Goal: Navigation & Orientation: Understand site structure

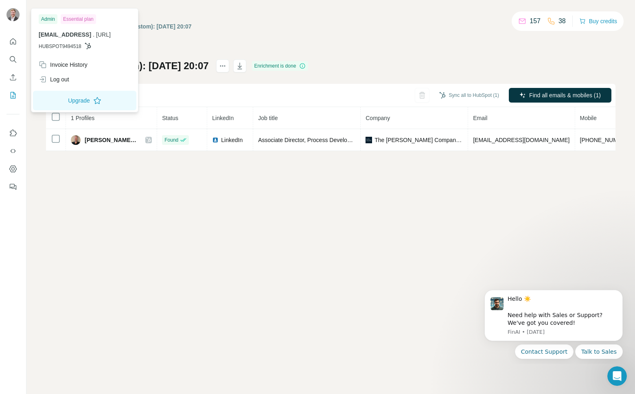
click at [15, 18] on img at bounding box center [13, 14] width 13 height 13
click at [9, 46] on button "Quick start" at bounding box center [13, 41] width 13 height 15
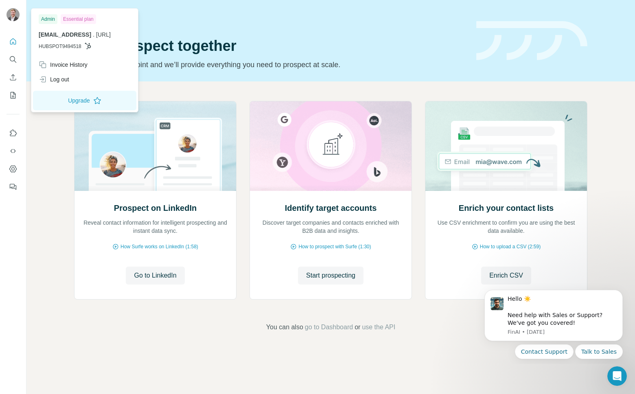
click at [12, 11] on img at bounding box center [13, 14] width 13 height 13
click at [12, 97] on icon "My lists" at bounding box center [13, 95] width 8 height 8
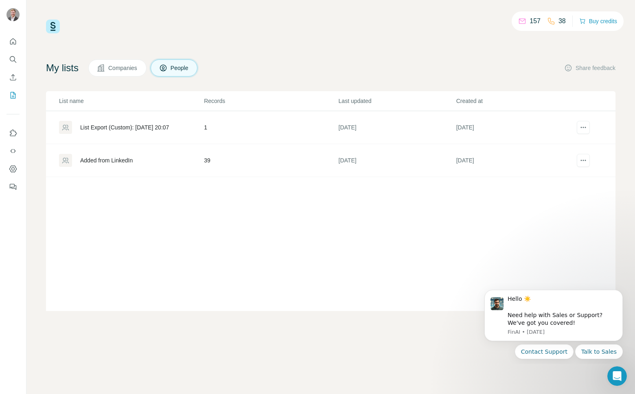
click at [122, 72] on button "Companies" at bounding box center [117, 67] width 58 height 17
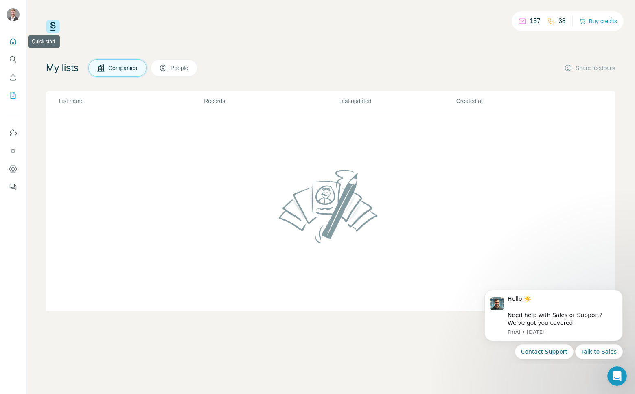
click at [13, 44] on icon "Quick start" at bounding box center [13, 41] width 8 height 8
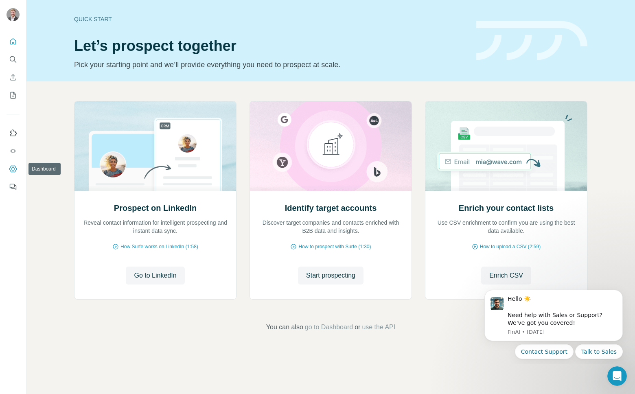
click at [14, 162] on button "Dashboard" at bounding box center [13, 169] width 13 height 15
